Goal: Find specific page/section: Find specific page/section

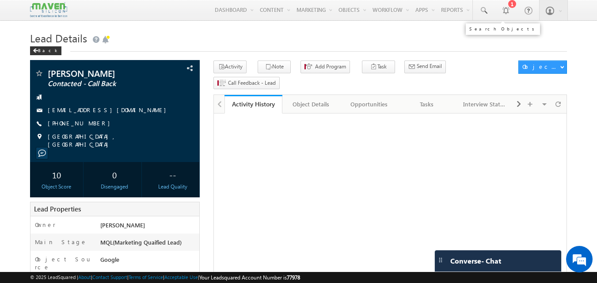
click at [480, 15] on link at bounding box center [483, 10] width 21 height 20
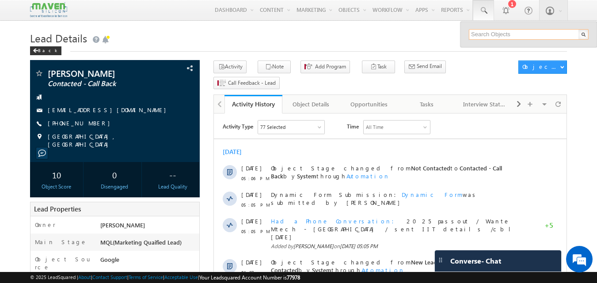
paste input "9833648779"
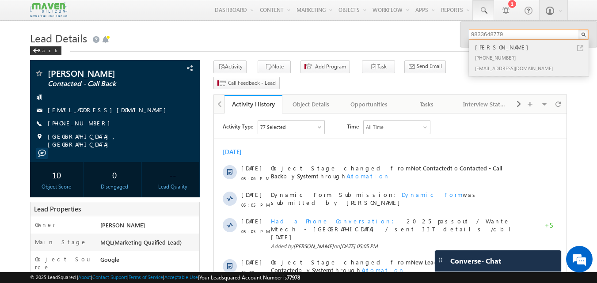
type input "9833648779"
click at [578, 47] on link at bounding box center [580, 48] width 6 height 6
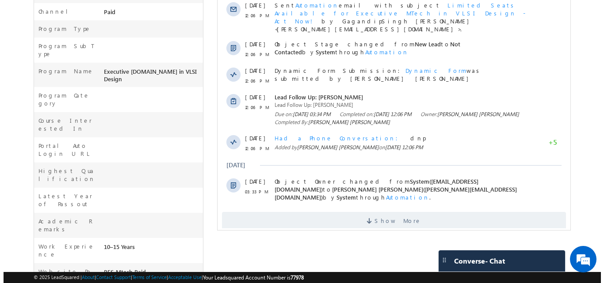
scroll to position [303, 0]
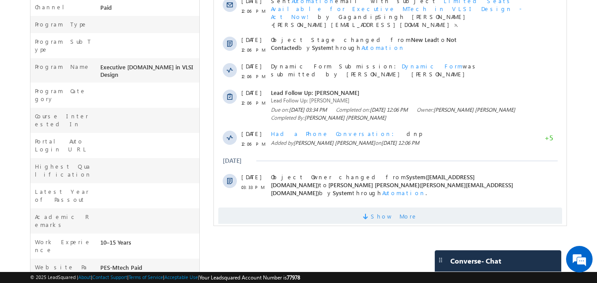
click at [315, 208] on span "Show More" at bounding box center [390, 217] width 344 height 18
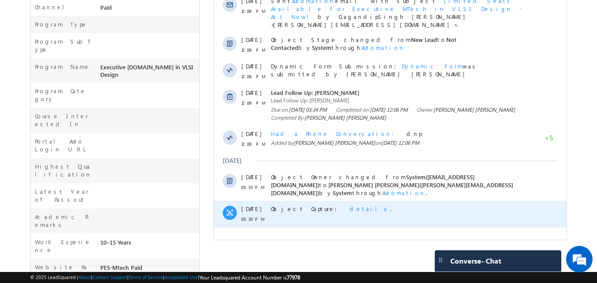
click at [350, 205] on span "details" at bounding box center [370, 209] width 41 height 8
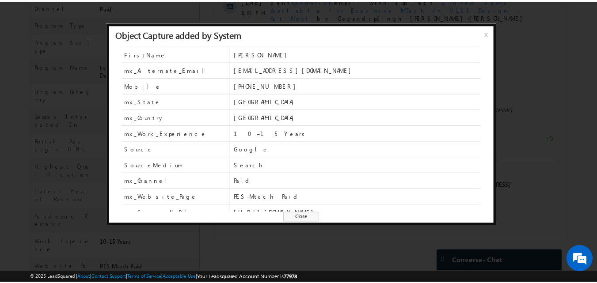
scroll to position [23, 0]
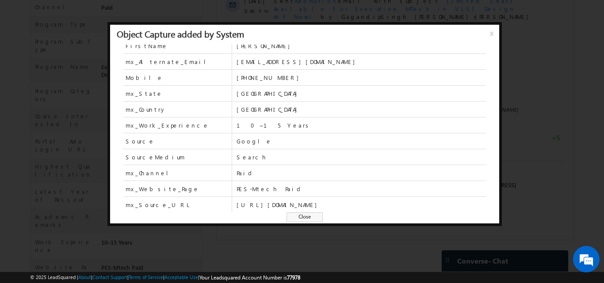
drag, startPoint x: 300, startPoint y: 217, endPoint x: 287, endPoint y: 232, distance: 20.1
click at [300, 217] on span "Close" at bounding box center [304, 218] width 36 height 10
